Goal: Task Accomplishment & Management: Manage account settings

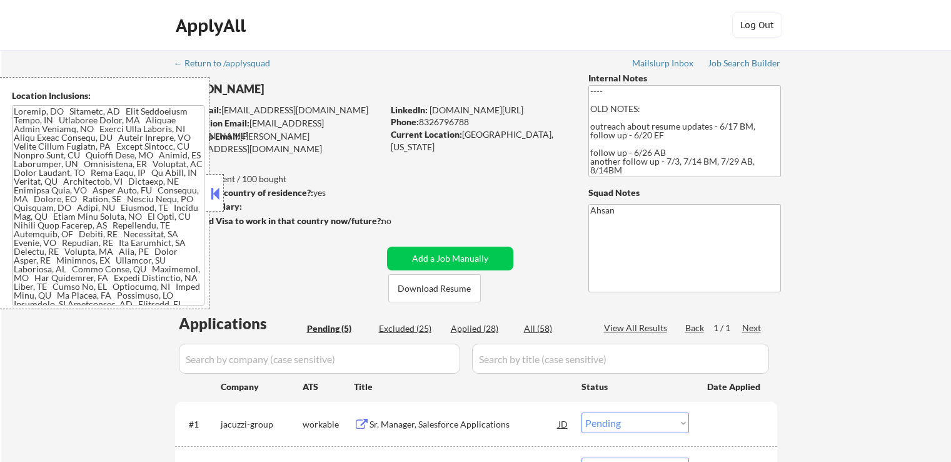
select select ""pending""
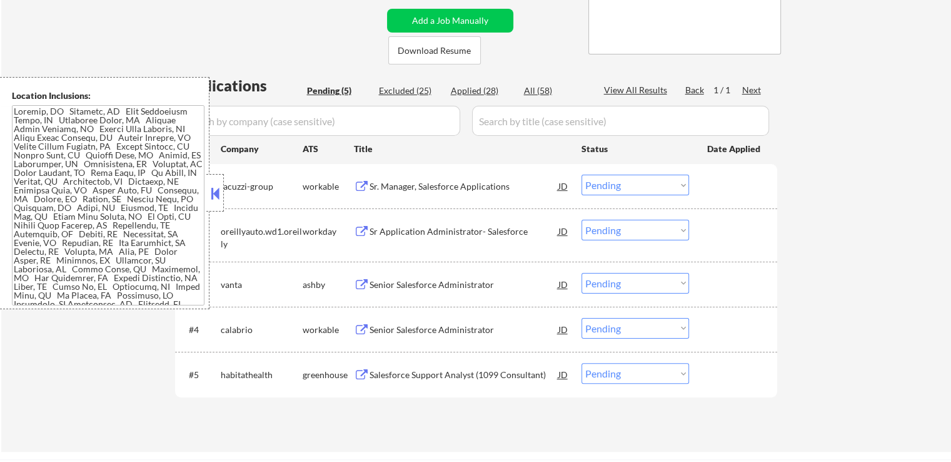
scroll to position [313, 0]
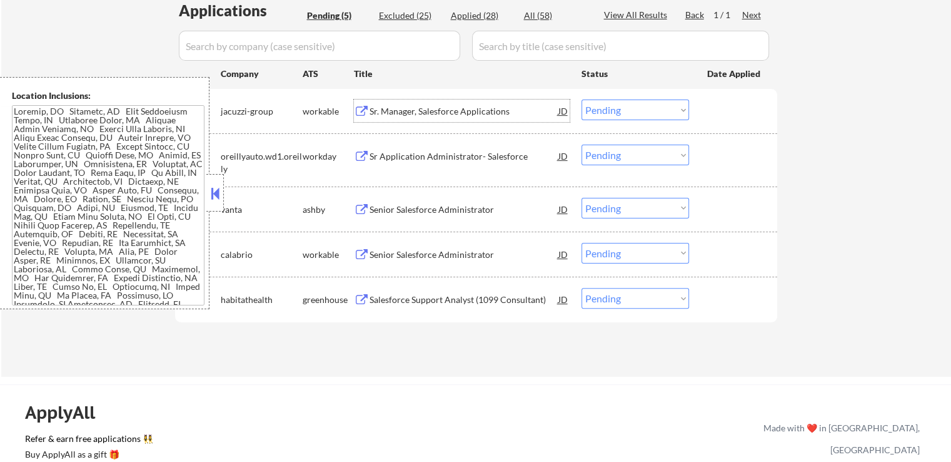
click at [488, 111] on div "Sr. Manager, Salesforce Applications" at bounding box center [464, 111] width 189 height 13
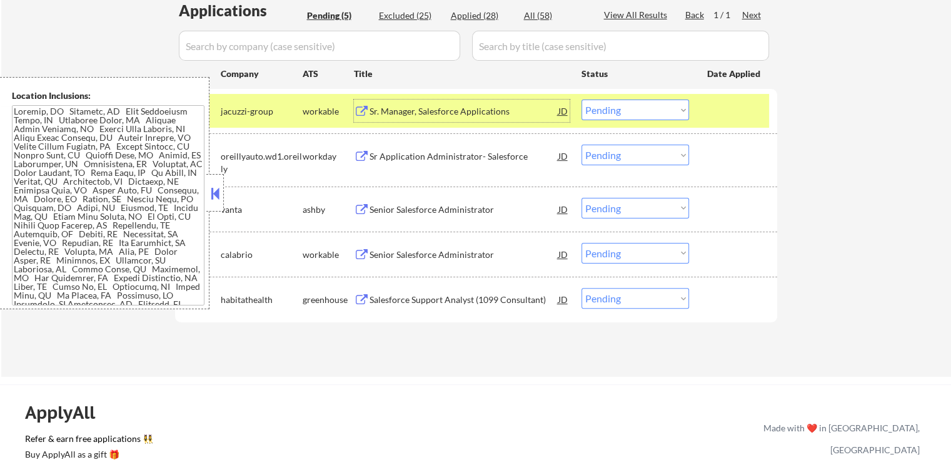
click at [474, 106] on div "Sr. Manager, Salesforce Applications" at bounding box center [464, 111] width 189 height 13
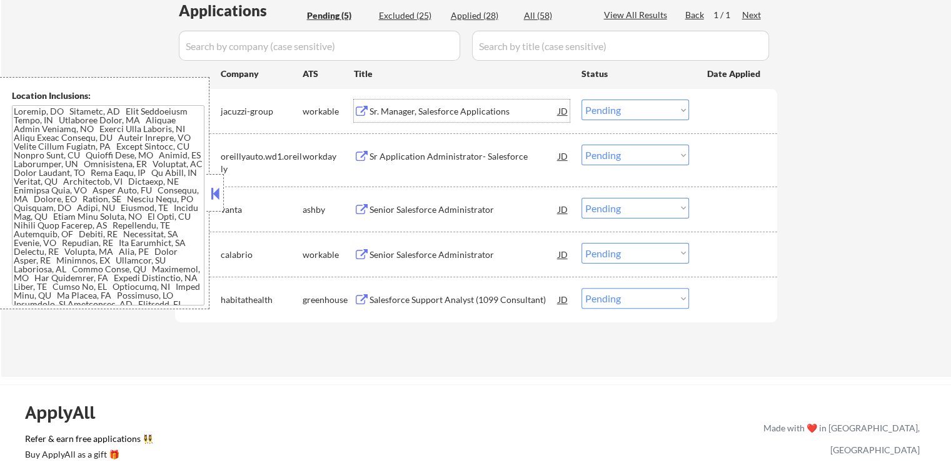
click at [502, 153] on div "Sr Application Administrator- Salesforce" at bounding box center [464, 156] width 189 height 13
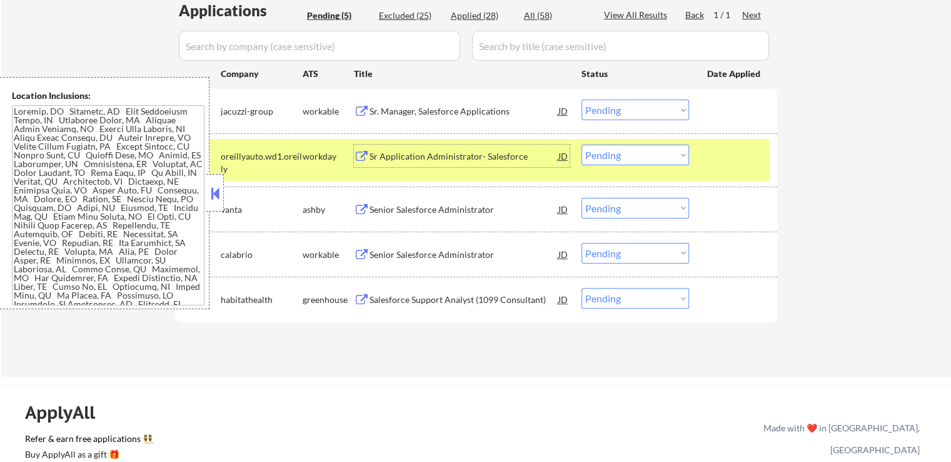
click at [608, 113] on select "Choose an option... Pending Applied Excluded (Questions) Excluded (Expired) Exc…" at bounding box center [636, 109] width 108 height 21
click at [582, 99] on select "Choose an option... Pending Applied Excluded (Questions) Excluded (Expired) Exc…" at bounding box center [636, 109] width 108 height 21
select select ""pending""
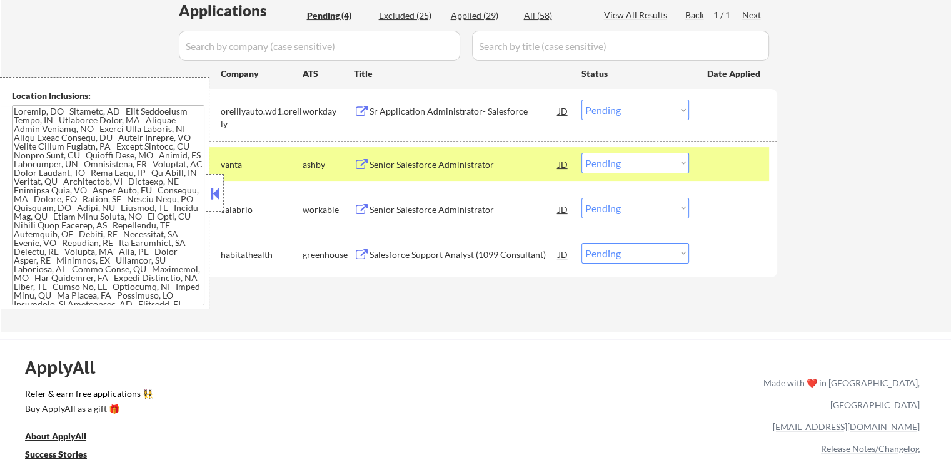
click at [634, 166] on select "Choose an option... Pending Applied Excluded (Questions) Excluded (Expired) Exc…" at bounding box center [636, 163] width 108 height 21
click at [582, 153] on select "Choose an option... Pending Applied Excluded (Questions) Excluded (Expired) Exc…" at bounding box center [636, 163] width 108 height 21
click at [483, 209] on div "Senior Salesforce Administrator" at bounding box center [464, 209] width 189 height 13
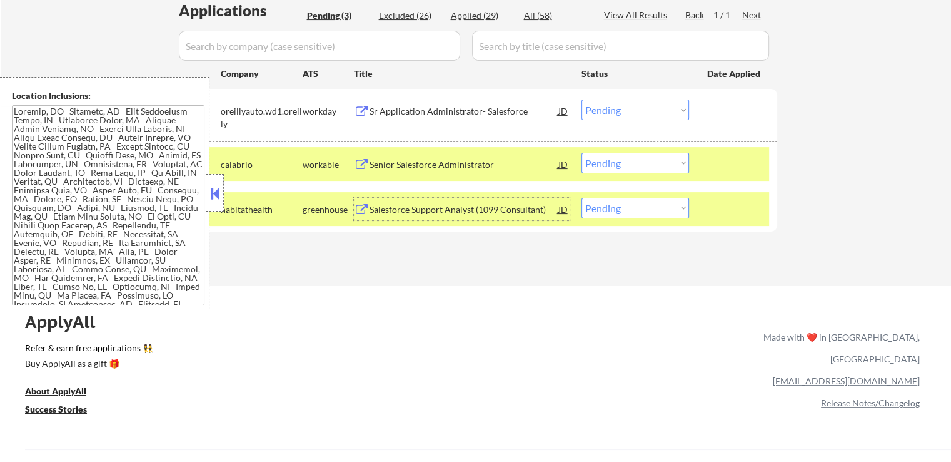
click at [633, 158] on select "Choose an option... Pending Applied Excluded (Questions) Excluded (Expired) Exc…" at bounding box center [636, 163] width 108 height 21
click at [582, 153] on select "Choose an option... Pending Applied Excluded (Questions) Excluded (Expired) Exc…" at bounding box center [636, 163] width 108 height 21
click at [493, 206] on div "Salesforce Support Analyst (1099 Consultant)" at bounding box center [464, 209] width 189 height 13
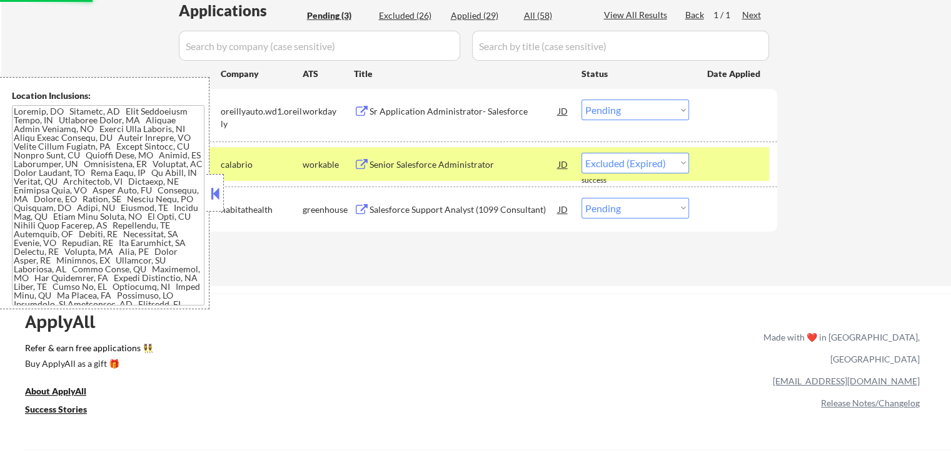
select select ""pending""
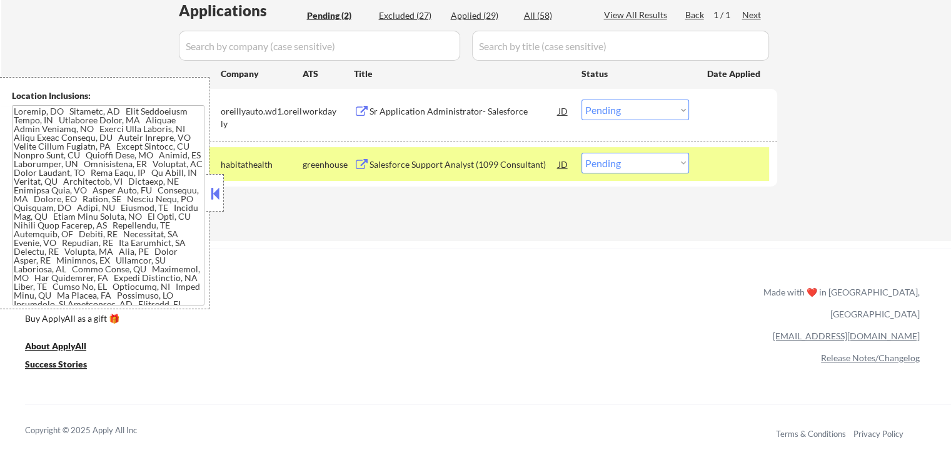
click at [639, 161] on select "Choose an option... Pending Applied Excluded (Questions) Excluded (Expired) Exc…" at bounding box center [636, 163] width 108 height 21
click at [441, 106] on div "Sr Application Administrator- Salesforce" at bounding box center [464, 111] width 189 height 13
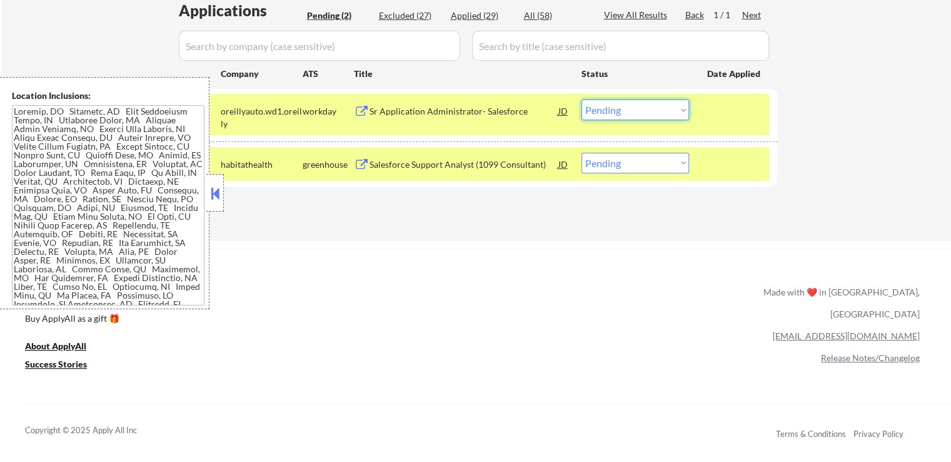
click at [636, 110] on select "Choose an option... Pending Applied Excluded (Questions) Excluded (Expired) Exc…" at bounding box center [636, 109] width 108 height 21
select select ""excluded__expired_""
click at [582, 99] on select "Choose an option... Pending Applied Excluded (Questions) Excluded (Expired) Exc…" at bounding box center [636, 109] width 108 height 21
click at [619, 161] on select "Choose an option... Pending Applied Excluded (Questions) Excluded (Expired) Exc…" at bounding box center [636, 163] width 108 height 21
select select ""excluded__expired_""
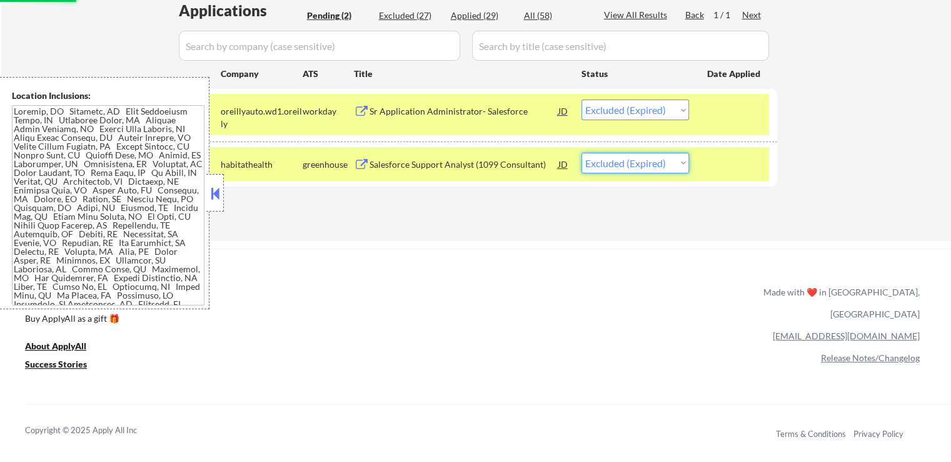
click at [582, 153] on select "Choose an option... Pending Applied Excluded (Questions) Excluded (Expired) Exc…" at bounding box center [636, 163] width 108 height 21
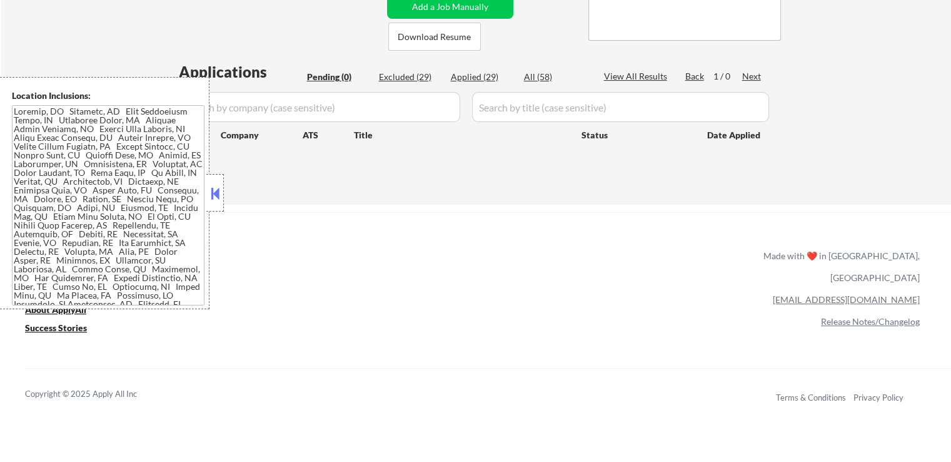
scroll to position [188, 0]
